Goal: Information Seeking & Learning: Learn about a topic

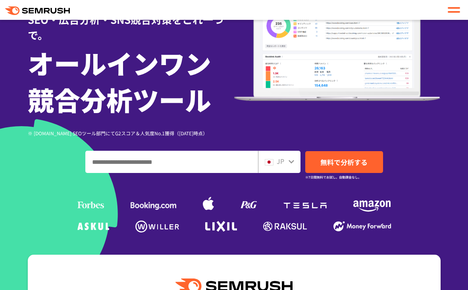
drag, startPoint x: 0, startPoint y: 0, endPoint x: 268, endPoint y: 157, distance: 311.2
click at [268, 157] on span at bounding box center [269, 161] width 9 height 10
click at [292, 160] on icon at bounding box center [291, 161] width 6 height 6
click at [285, 161] on div "JP" at bounding box center [277, 161] width 25 height 10
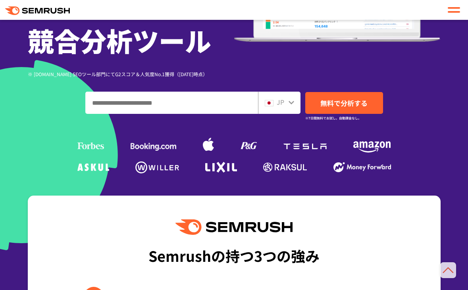
scroll to position [147, 0]
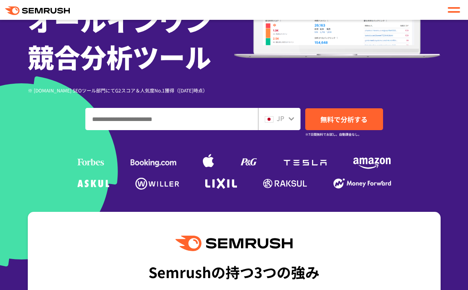
click at [290, 117] on icon at bounding box center [291, 118] width 6 height 6
click at [452, 3] on div at bounding box center [453, 9] width 16 height 13
click at [452, 9] on div at bounding box center [453, 10] width 12 height 10
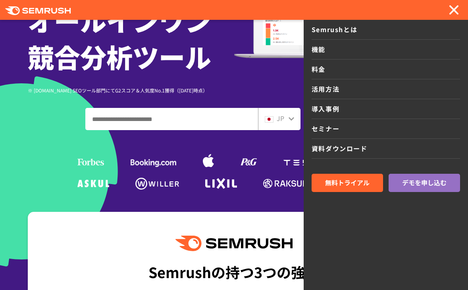
click at [453, 9] on span at bounding box center [454, 10] width 10 height 10
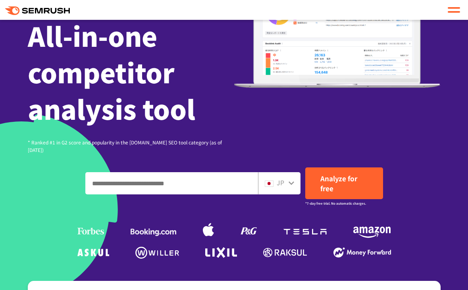
click at [195, 173] on input "Enter a domain, keyword or URL" at bounding box center [172, 183] width 172 height 21
type input "**********"
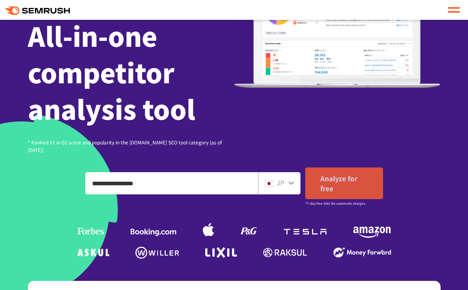
click at [349, 173] on font "Analyze for free" at bounding box center [338, 183] width 37 height 20
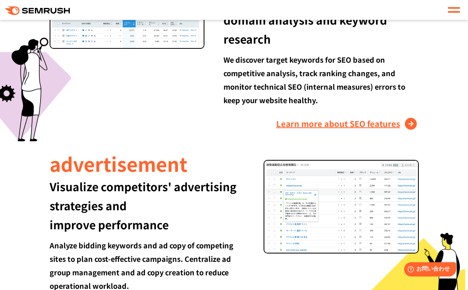
scroll to position [1059, 0]
